Goal: Task Accomplishment & Management: Complete application form

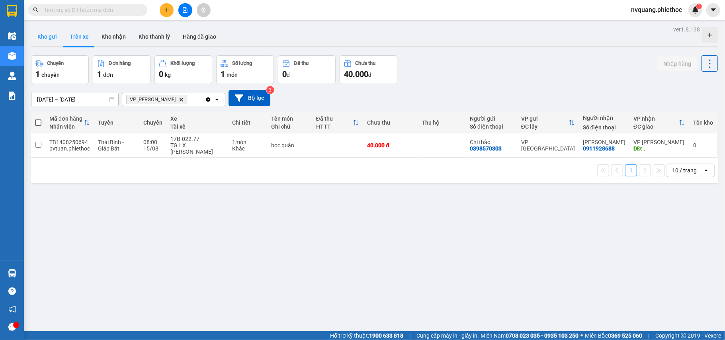
click at [50, 33] on button "Kho gửi" at bounding box center [47, 36] width 32 height 19
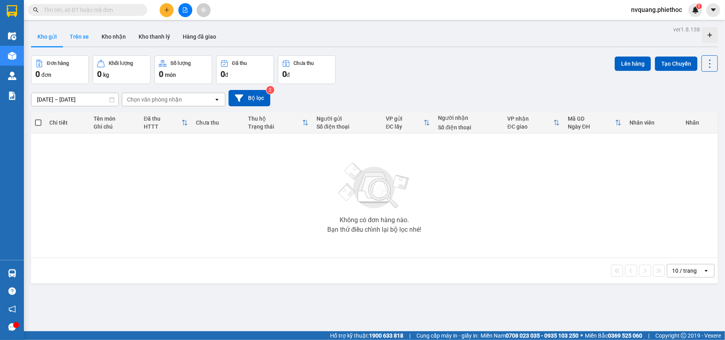
click at [79, 40] on button "Trên xe" at bounding box center [79, 36] width 32 height 19
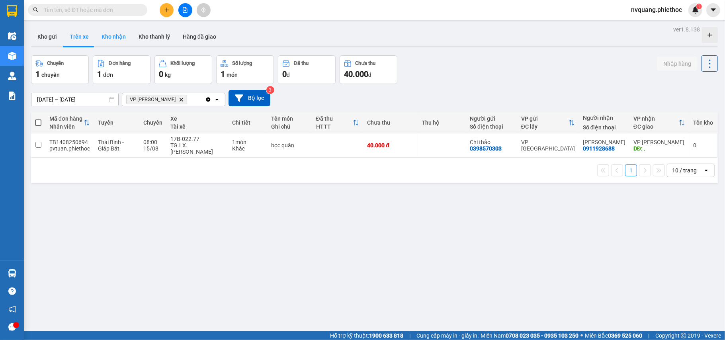
click at [113, 40] on button "Kho nhận" at bounding box center [113, 36] width 37 height 19
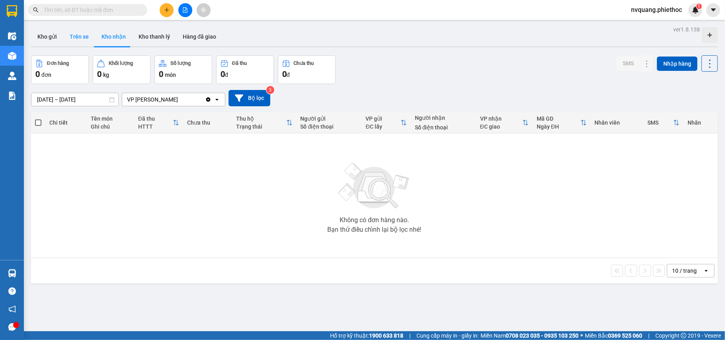
click at [83, 39] on button "Trên xe" at bounding box center [79, 36] width 32 height 19
type input "[DATE] – [DATE]"
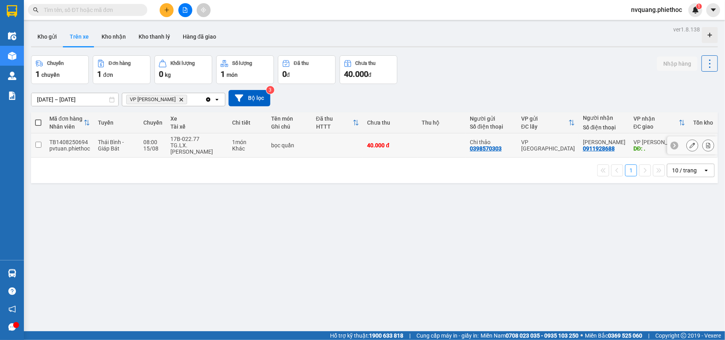
click at [705, 142] on icon at bounding box center [708, 145] width 6 height 6
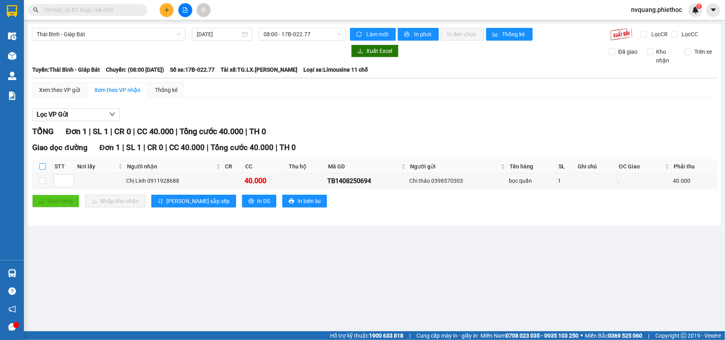
click at [40, 164] on input "checkbox" at bounding box center [42, 166] width 6 height 6
checkbox input "true"
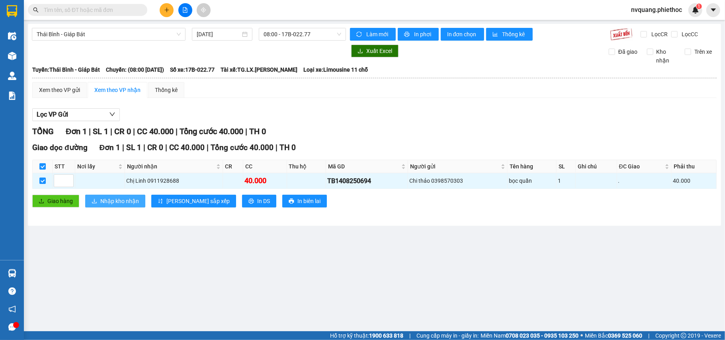
click at [92, 198] on button "Nhập kho nhận" at bounding box center [115, 201] width 60 height 13
checkbox input "false"
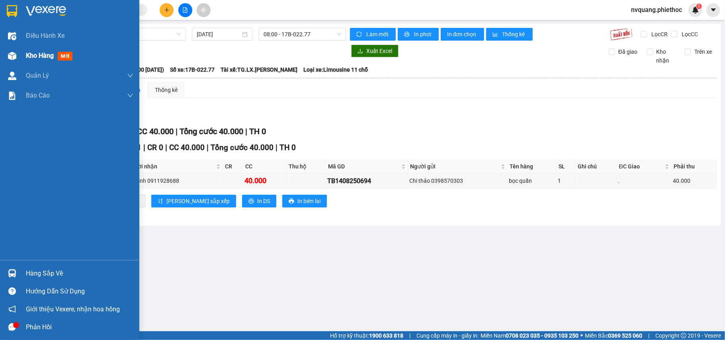
click at [27, 55] on span "Kho hàng" at bounding box center [40, 56] width 28 height 8
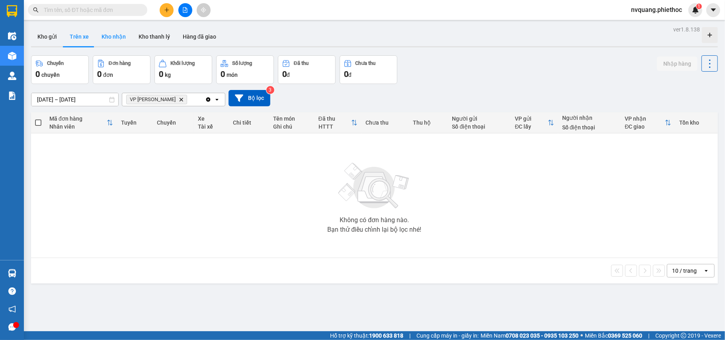
click at [108, 33] on button "Kho nhận" at bounding box center [113, 36] width 37 height 19
type input "[DATE] – [DATE]"
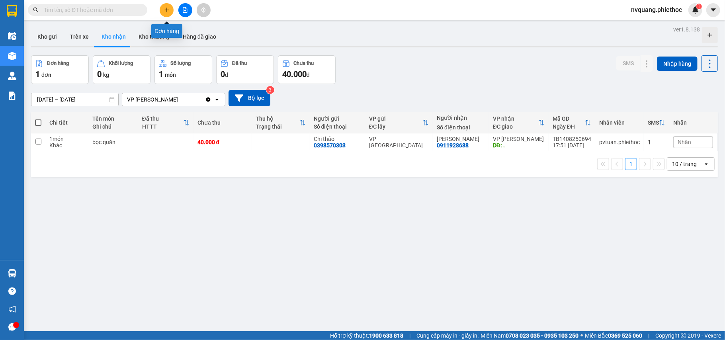
click at [162, 13] on button at bounding box center [167, 10] width 14 height 14
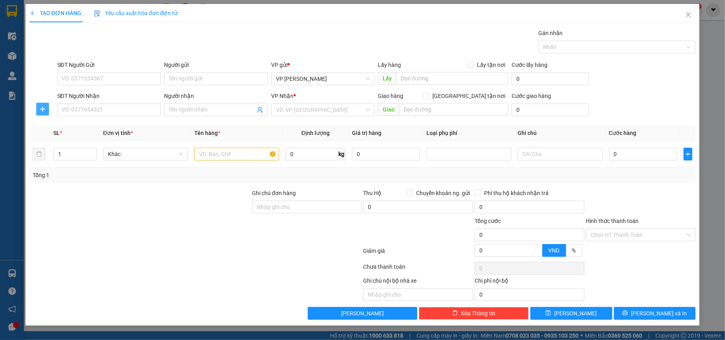
click at [40, 107] on icon "plus" at bounding box center [42, 109] width 6 height 6
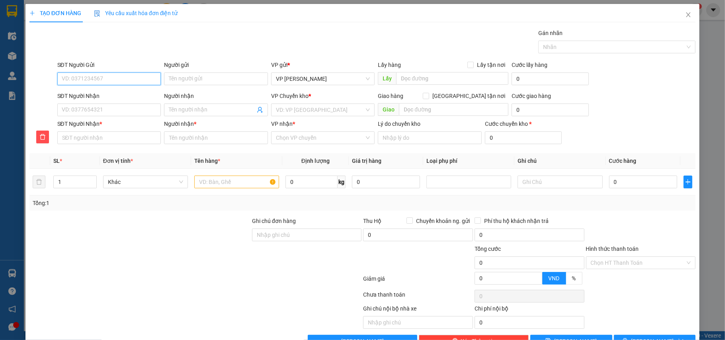
click at [72, 78] on input "SĐT Người Gửi" at bounding box center [109, 78] width 104 height 13
click at [102, 93] on div "0912154745 - cô Dung" at bounding box center [107, 95] width 93 height 9
type input "0912154745"
type input "cô Dung"
type input "0912154745"
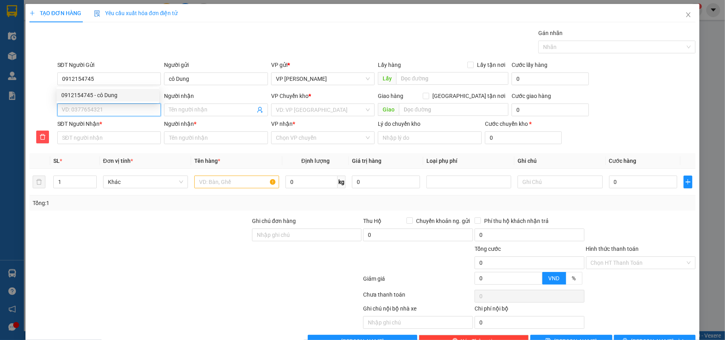
click at [104, 107] on input "SĐT Người Nhận" at bounding box center [109, 109] width 104 height 13
click at [103, 127] on div "0912468022 - a Minh" at bounding box center [107, 126] width 93 height 9
type input "0912468022"
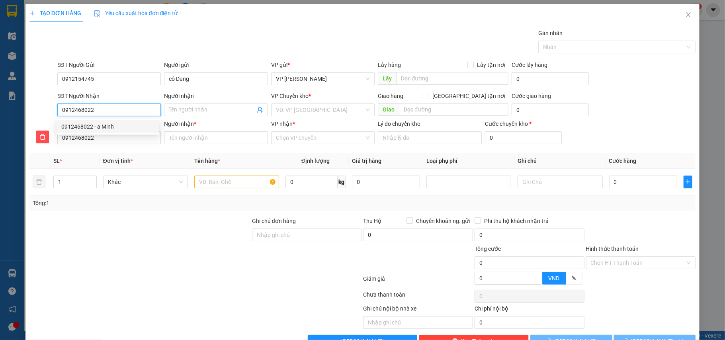
type input "a Minh"
type input "ngã 3 [GEOGRAPHIC_DATA] - [GEOGRAPHIC_DATA]"
type input "5.000"
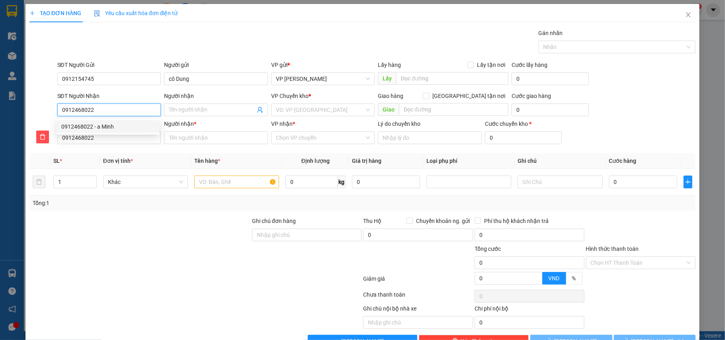
type input "a Minh"
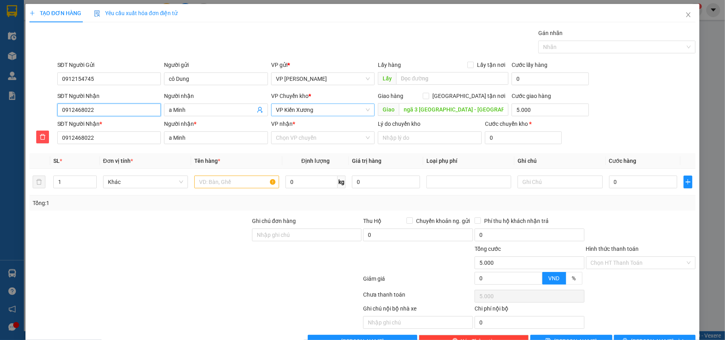
click at [332, 112] on span "VP Kiến Xương" at bounding box center [323, 110] width 94 height 12
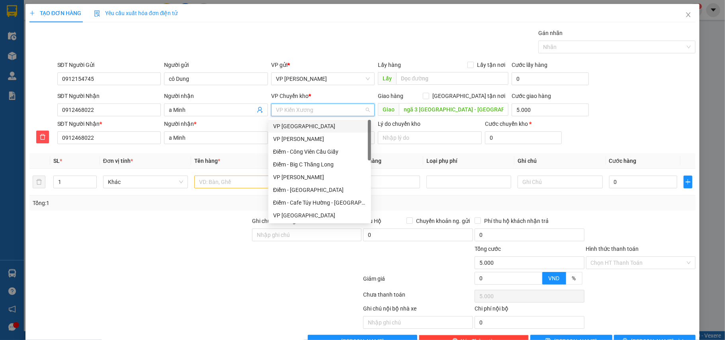
click at [309, 125] on div "VP [GEOGRAPHIC_DATA]" at bounding box center [319, 126] width 93 height 9
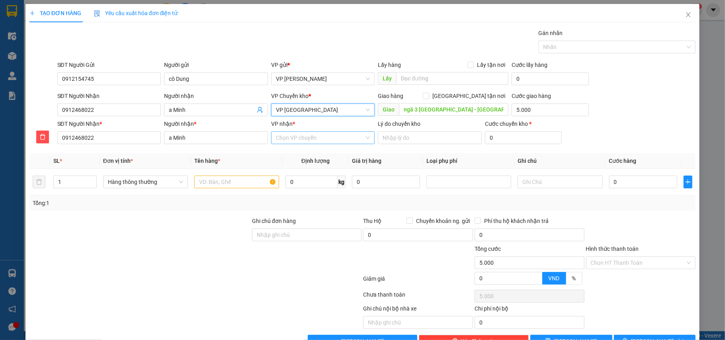
click at [310, 133] on input "VP nhận *" at bounding box center [320, 138] width 89 height 12
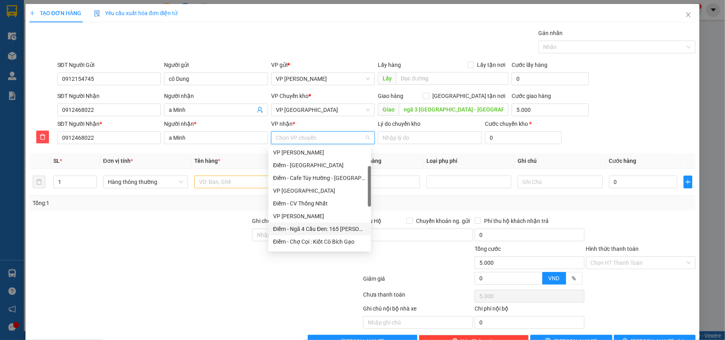
scroll to position [106, 0]
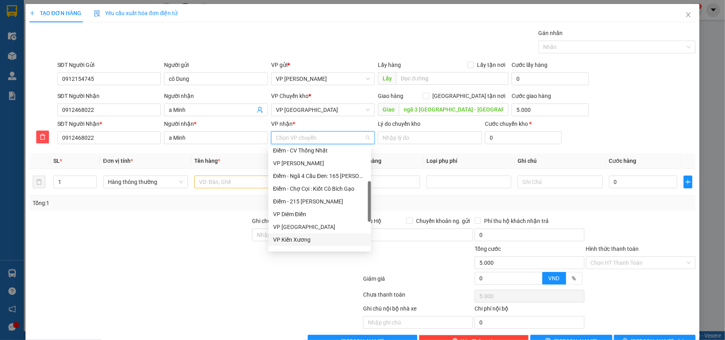
click at [300, 235] on div "VP Kiến Xương" at bounding box center [319, 239] width 93 height 9
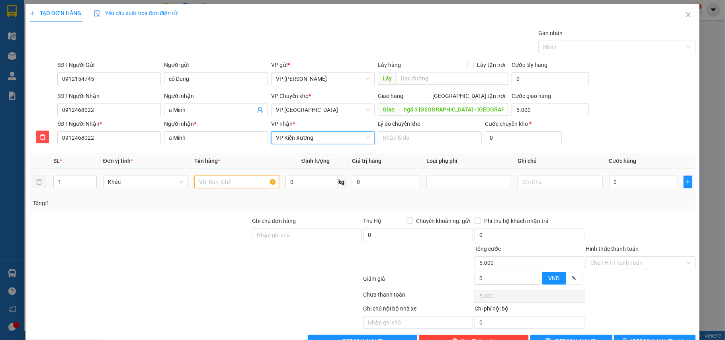
click at [218, 181] on input "text" at bounding box center [236, 182] width 85 height 13
type input "hộp ct hoa quả"
click at [615, 187] on input "0" at bounding box center [643, 182] width 68 height 13
type input "3"
type input "5.003"
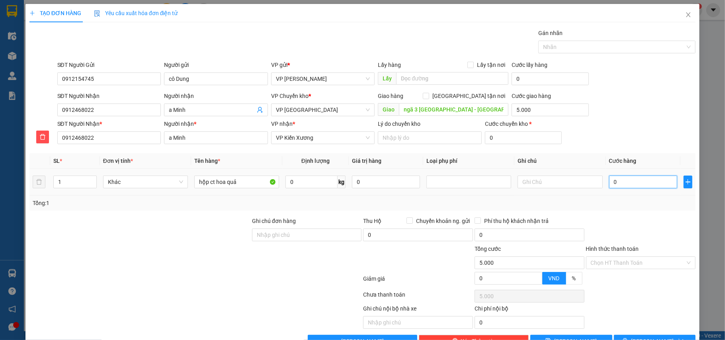
type input "5.003"
type input "30"
type input "5.030"
type input "30.000"
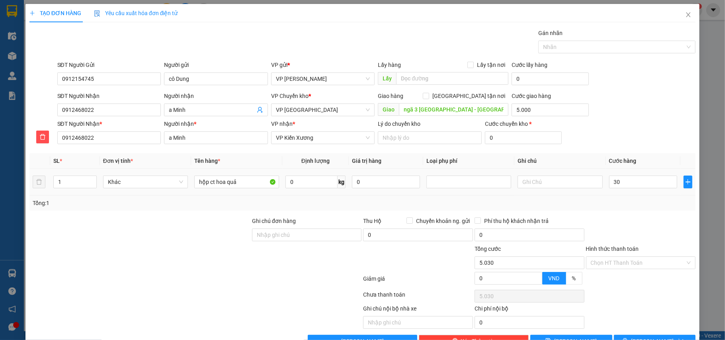
type input "35.000"
click at [615, 195] on td "30.000" at bounding box center [643, 182] width 74 height 27
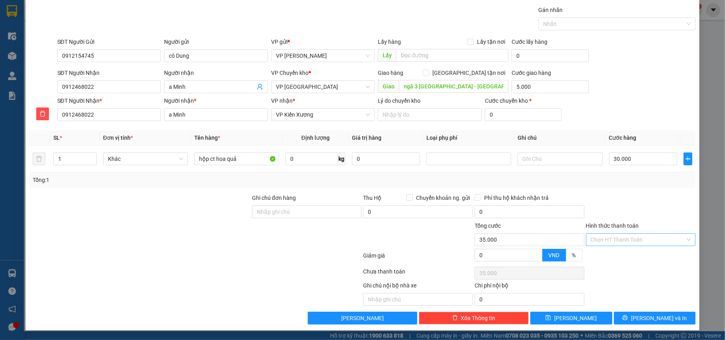
click at [616, 242] on input "Hình thức thanh toán" at bounding box center [638, 240] width 95 height 12
click at [612, 253] on div "Tại văn phòng" at bounding box center [634, 257] width 99 height 9
type input "0"
click at [626, 320] on button "[PERSON_NAME] và In" at bounding box center [655, 318] width 82 height 13
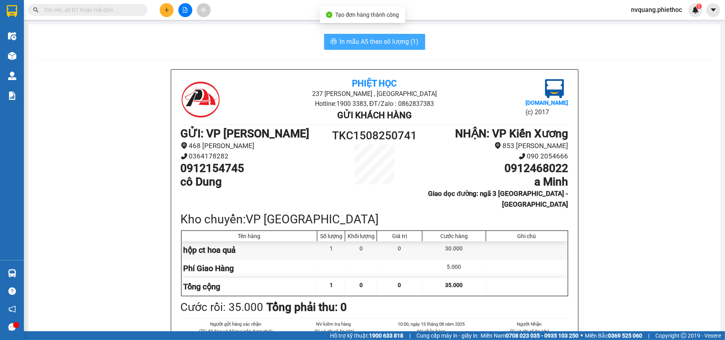
click at [373, 46] on span "In mẫu A5 theo số lượng (1)" at bounding box center [379, 42] width 79 height 10
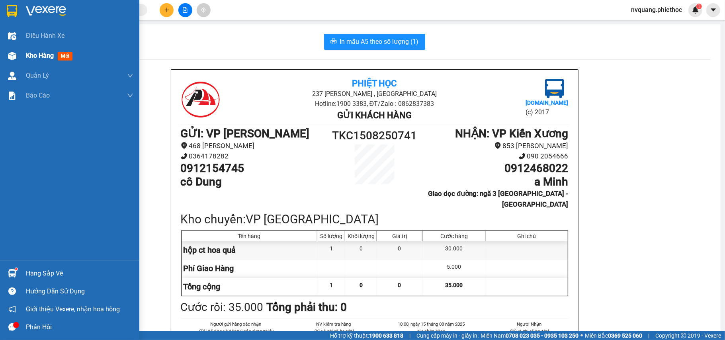
click at [23, 57] on div "Kho hàng mới" at bounding box center [69, 56] width 139 height 20
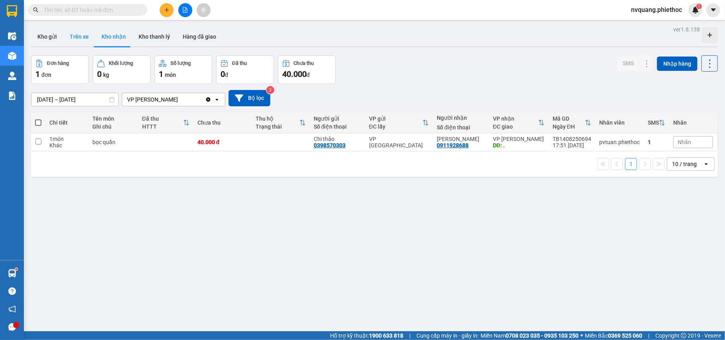
click at [69, 36] on button "Trên xe" at bounding box center [79, 36] width 32 height 19
type input "[DATE] – [DATE]"
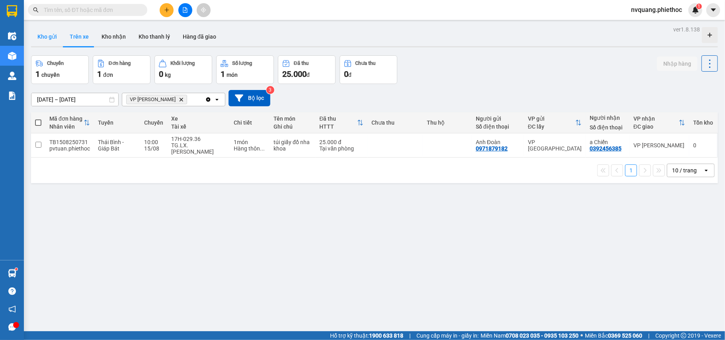
click at [50, 42] on button "Kho gửi" at bounding box center [47, 36] width 32 height 19
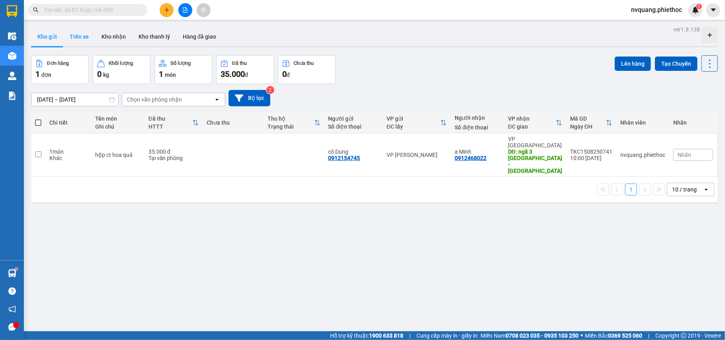
click at [82, 37] on button "Trên xe" at bounding box center [79, 36] width 32 height 19
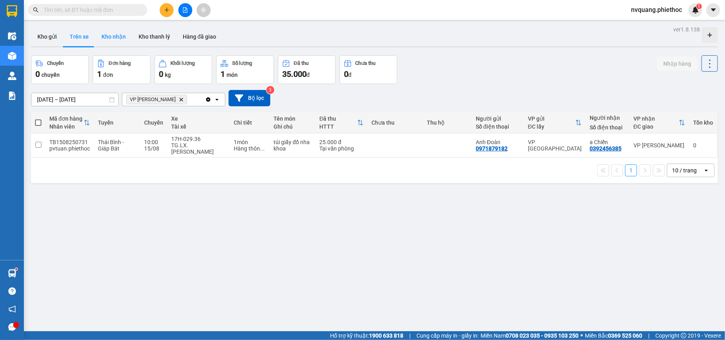
click at [106, 42] on button "Kho nhận" at bounding box center [113, 36] width 37 height 19
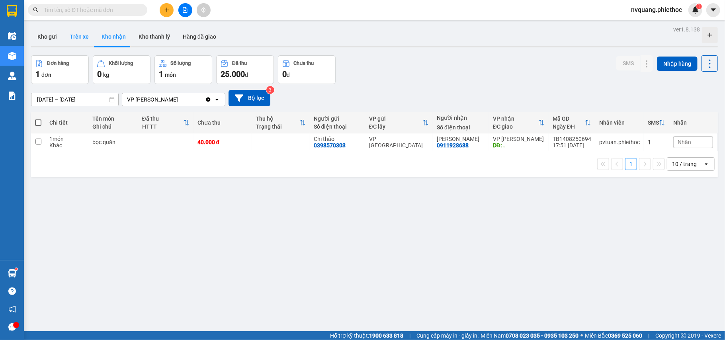
click at [86, 33] on button "Trên xe" at bounding box center [79, 36] width 32 height 19
type input "[DATE] – [DATE]"
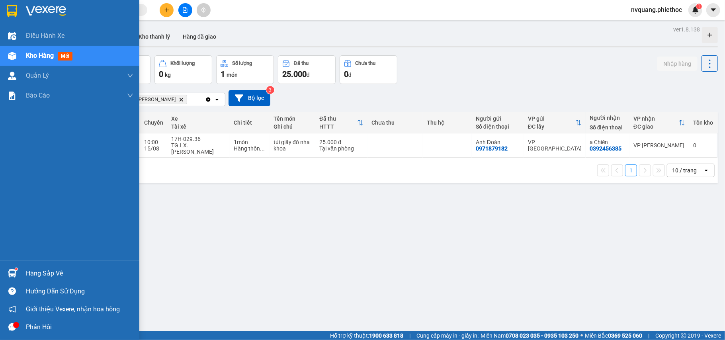
click at [15, 271] on img at bounding box center [12, 273] width 8 height 8
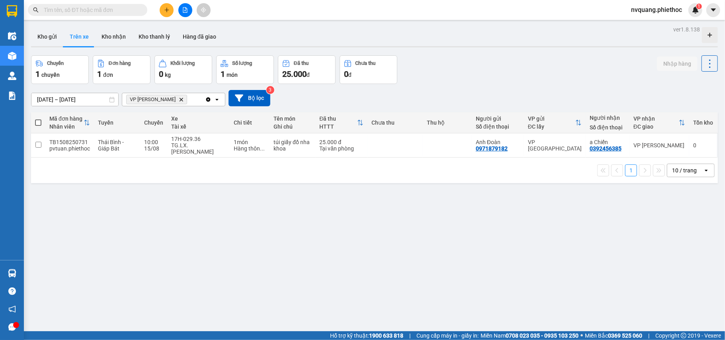
click at [380, 222] on section "Kết quả tìm kiếm ( 0 ) Bộ lọc No Data nvquang.phiethoc 1 Điều hành xe Kho hàng …" at bounding box center [362, 170] width 725 height 340
